Goal: Task Accomplishment & Management: Check status

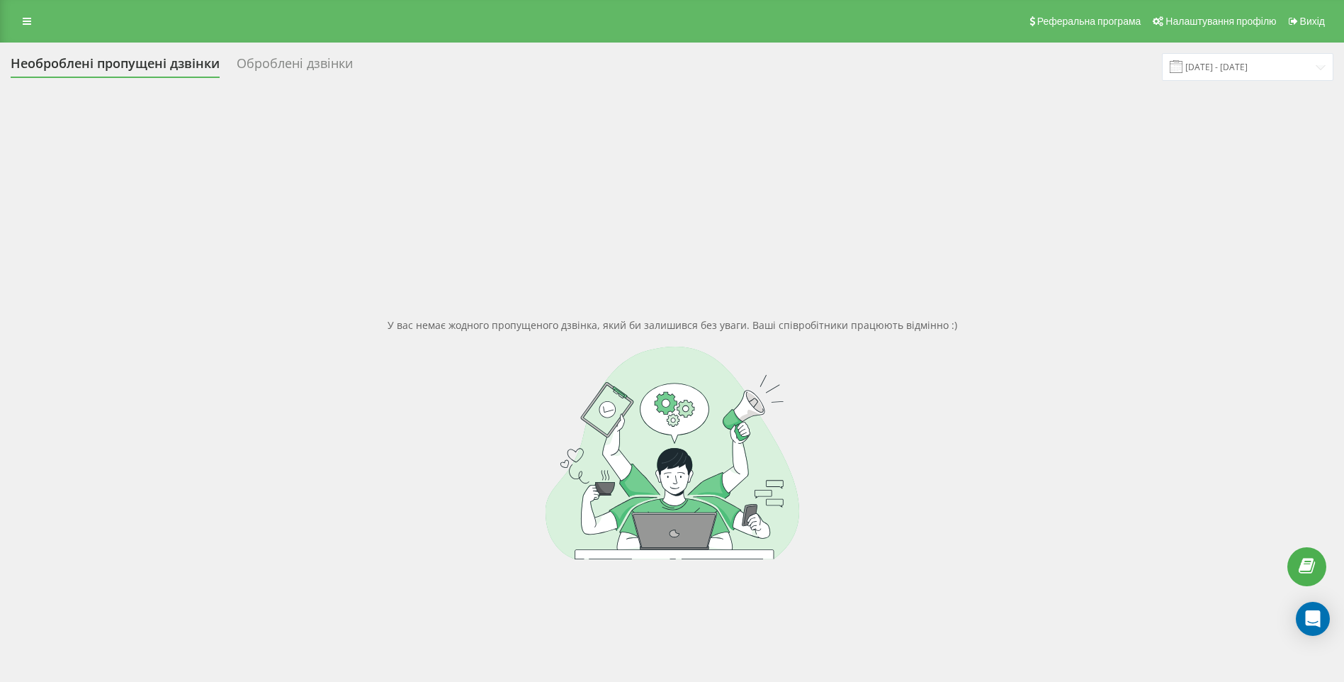
click at [304, 70] on div "Оброблені дзвінки" at bounding box center [295, 67] width 116 height 22
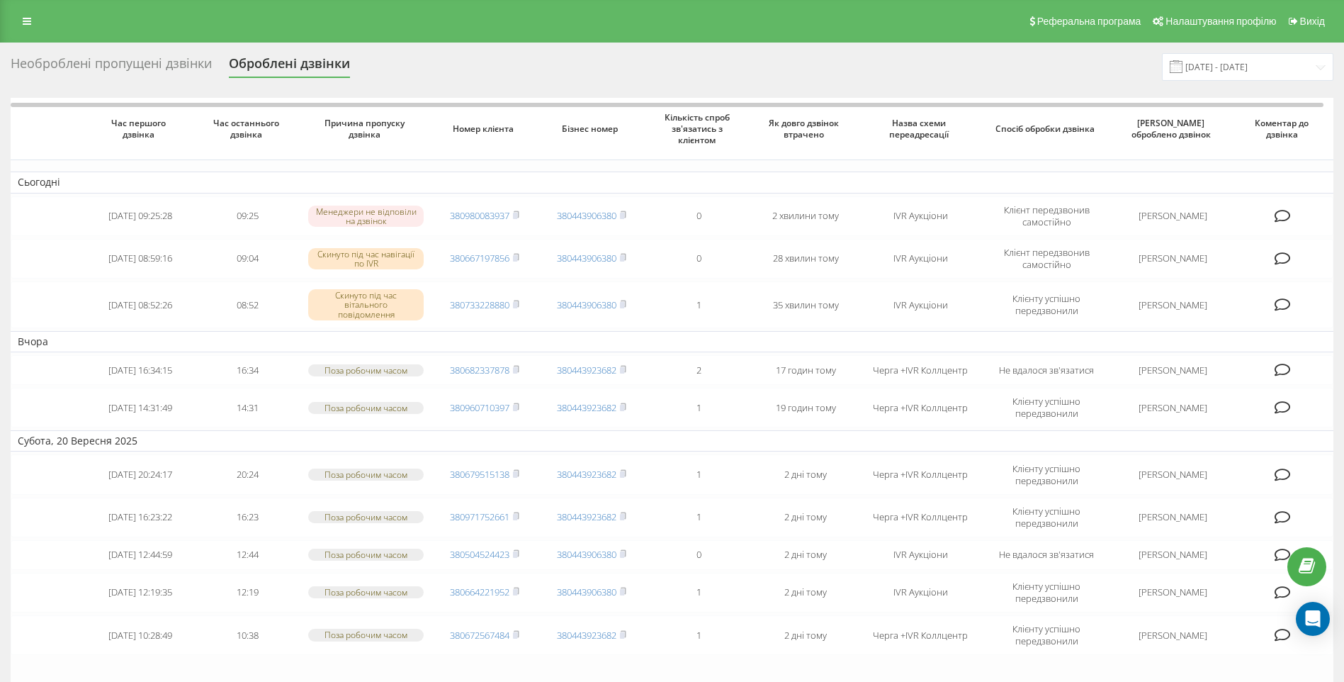
click at [128, 63] on div "Необроблені пропущені дзвінки" at bounding box center [111, 67] width 201 height 22
